Goal: Check status: Check status

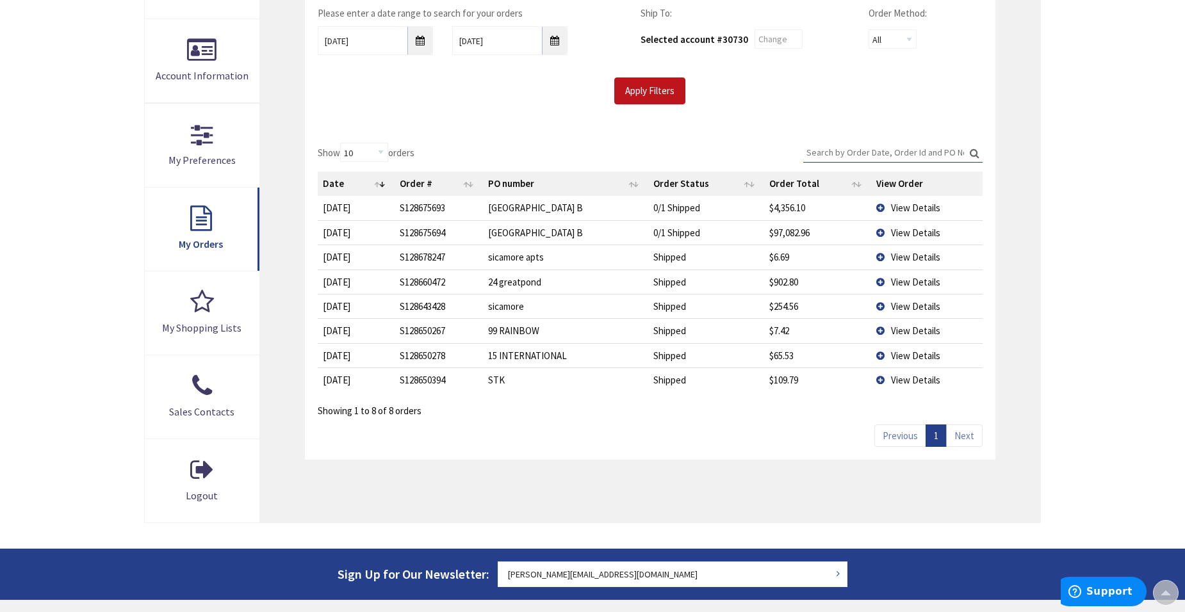
click at [881, 309] on td "View Details" at bounding box center [926, 306] width 111 height 24
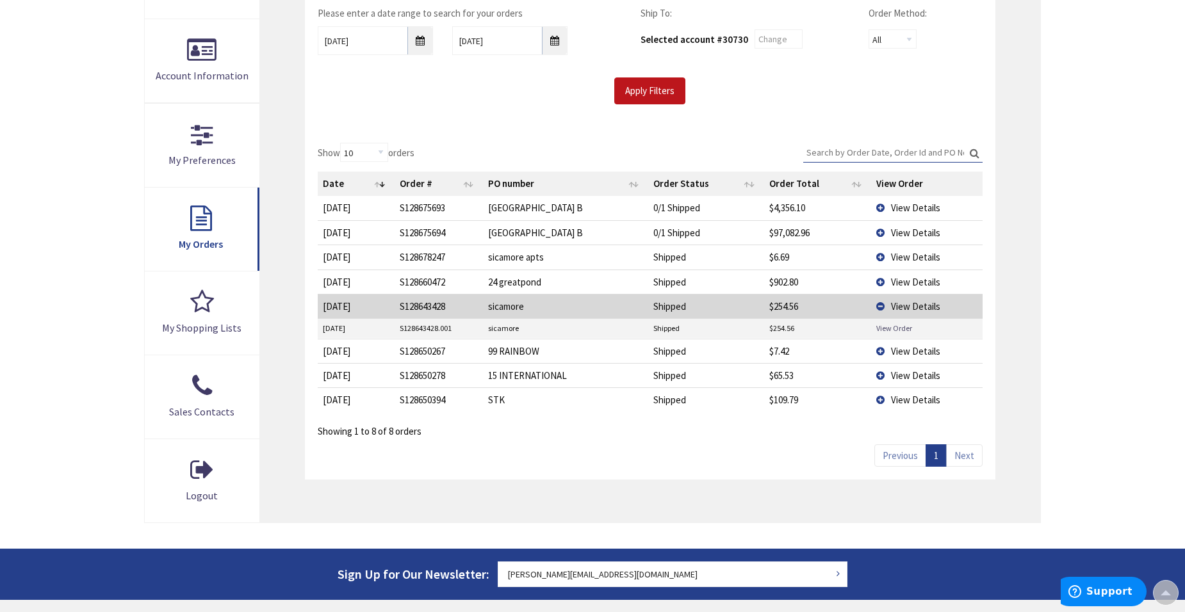
click at [881, 330] on link "View Order" at bounding box center [894, 328] width 36 height 11
click at [874, 257] on td "View Details" at bounding box center [926, 257] width 111 height 24
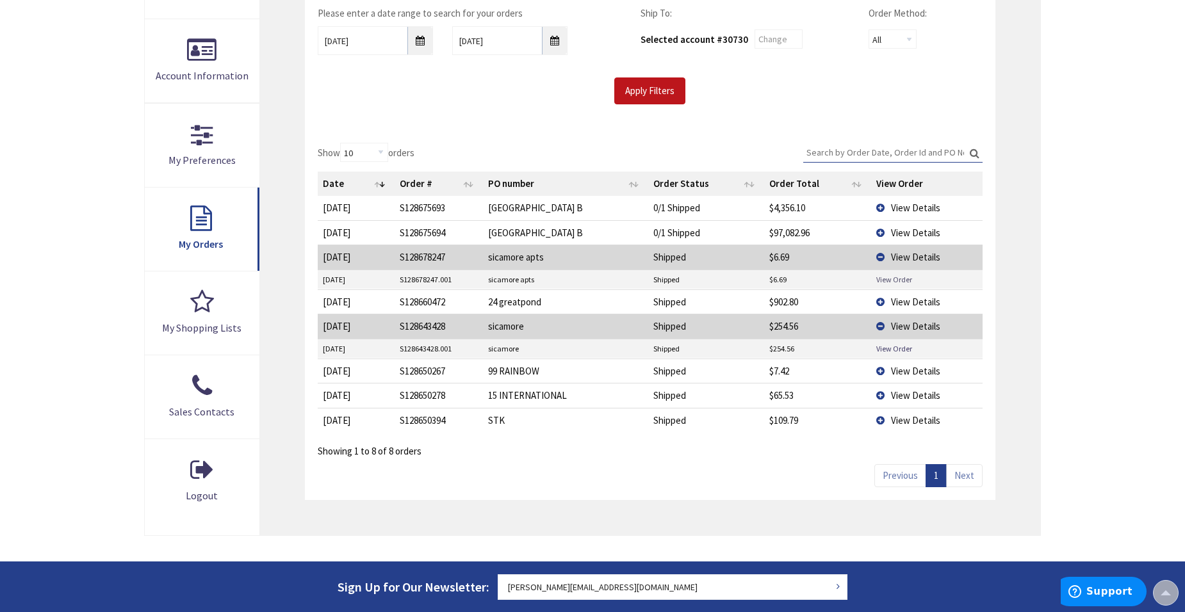
click at [890, 282] on link "View Order" at bounding box center [894, 279] width 36 height 11
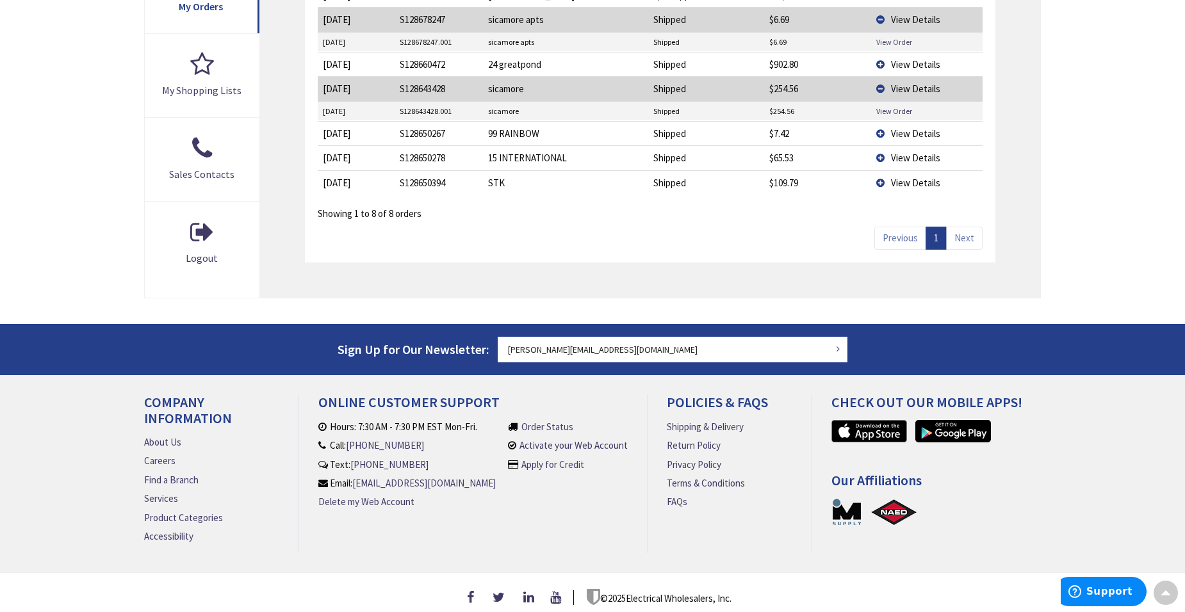
scroll to position [506, 0]
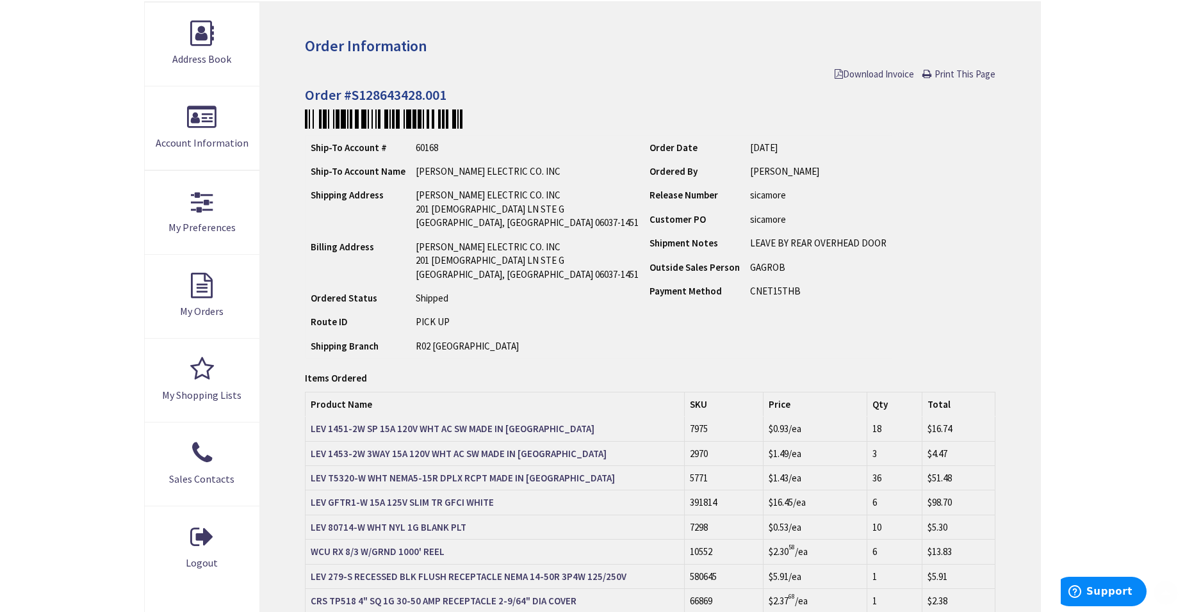
scroll to position [192, 0]
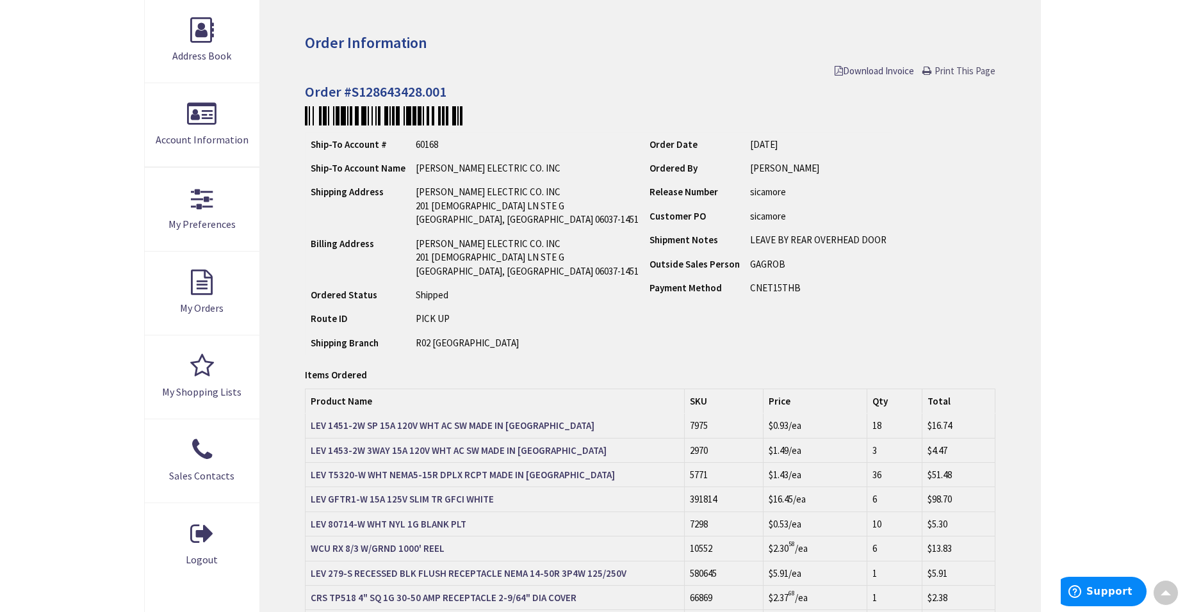
click at [946, 72] on span "Print This Page" at bounding box center [964, 71] width 61 height 12
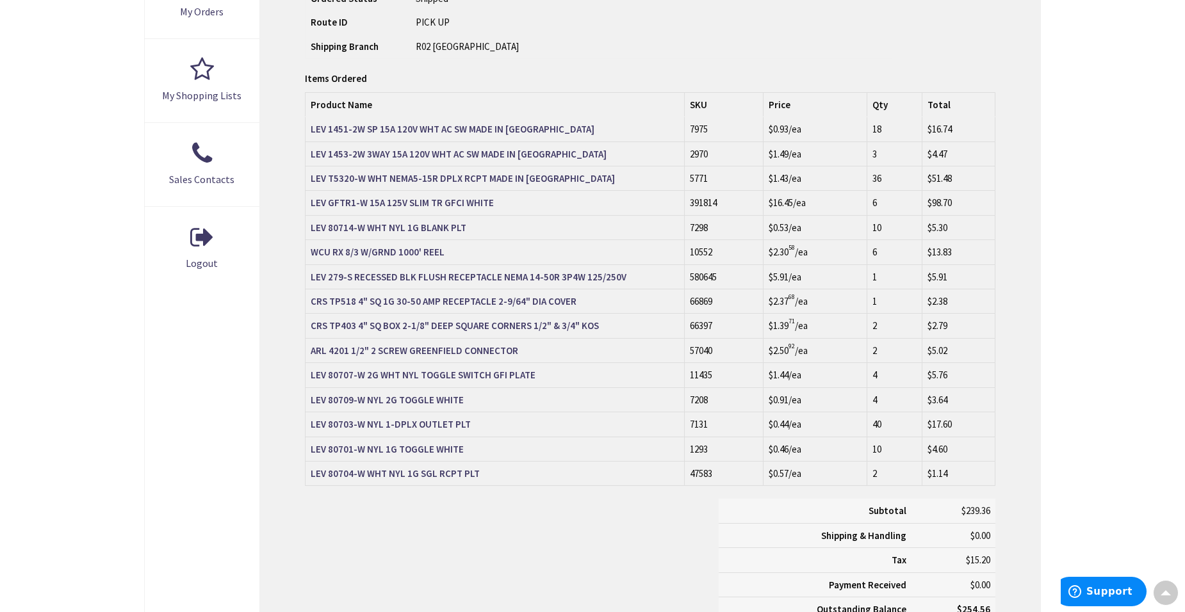
scroll to position [104, 0]
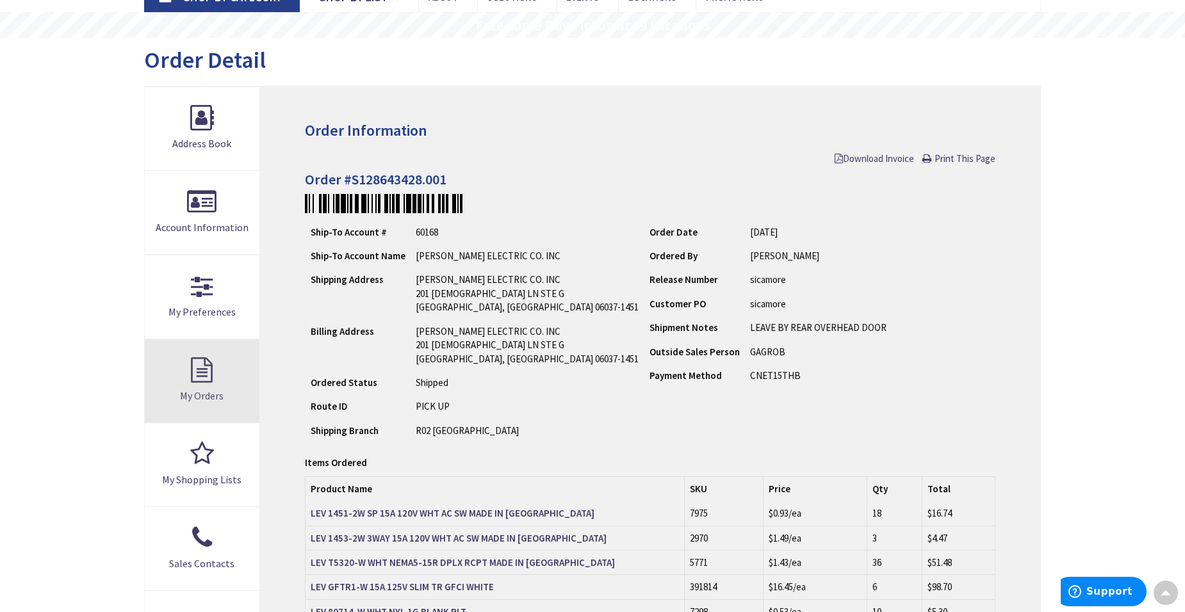
click at [204, 392] on span "My Orders" at bounding box center [202, 395] width 44 height 13
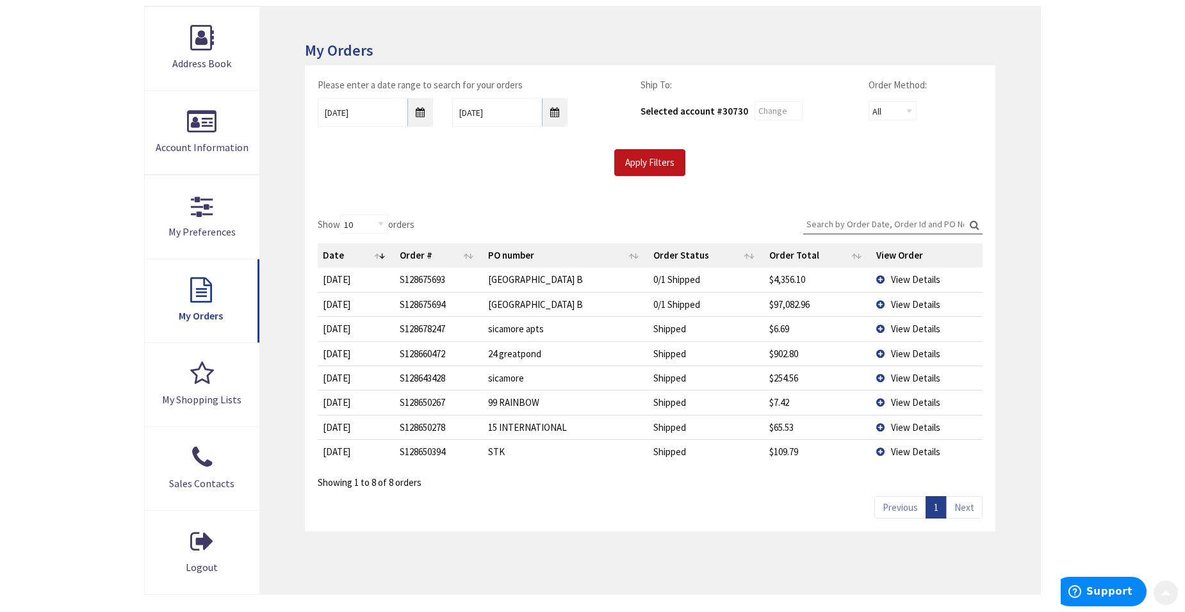
scroll to position [192, 0]
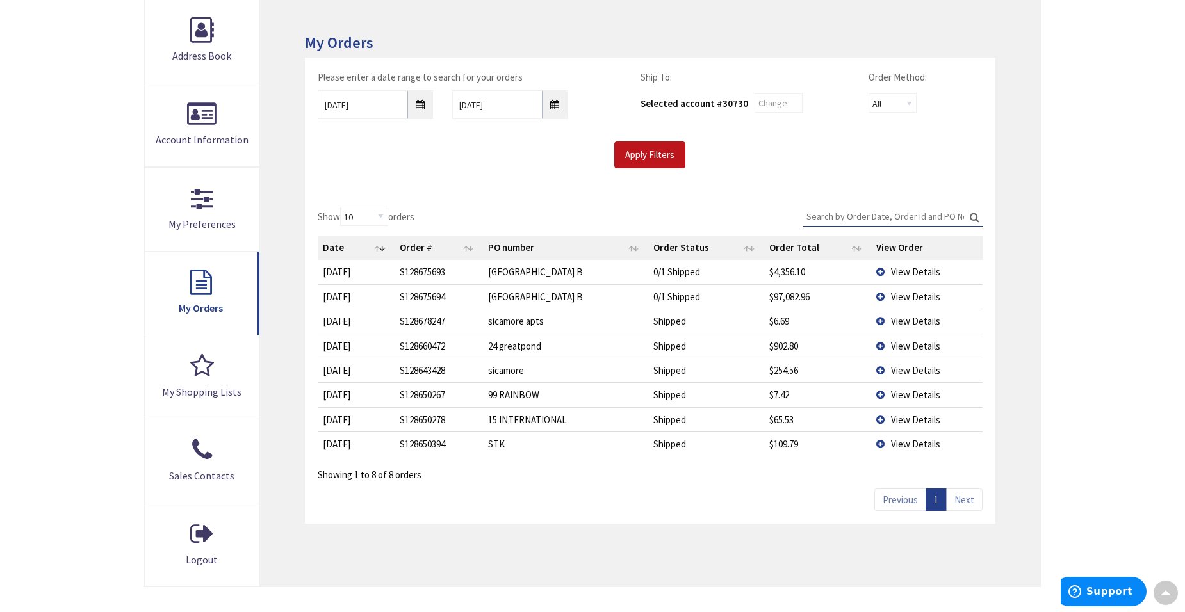
click at [884, 295] on td "View Details" at bounding box center [926, 296] width 111 height 24
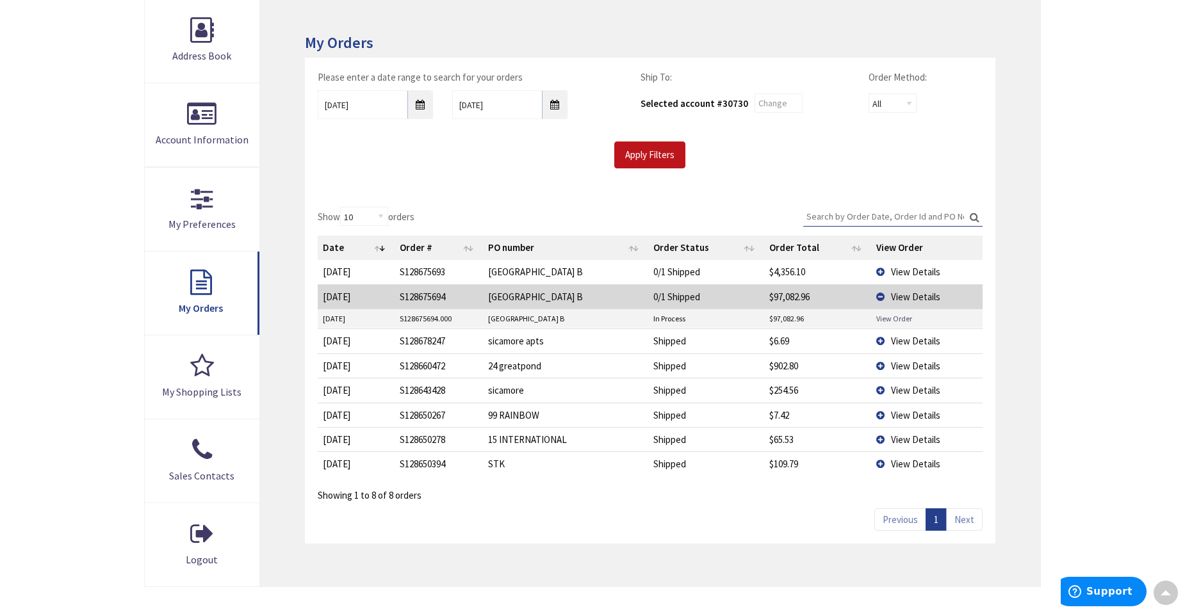
click at [883, 320] on link "View Order" at bounding box center [894, 318] width 36 height 11
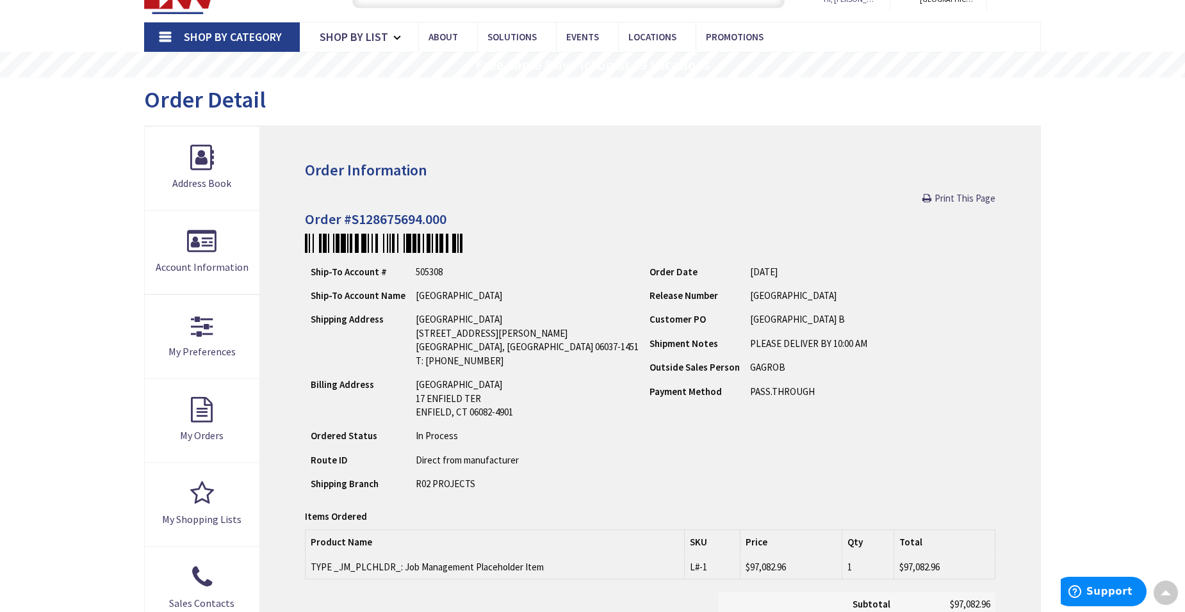
scroll to position [64, 0]
